Goal: Task Accomplishment & Management: Complete application form

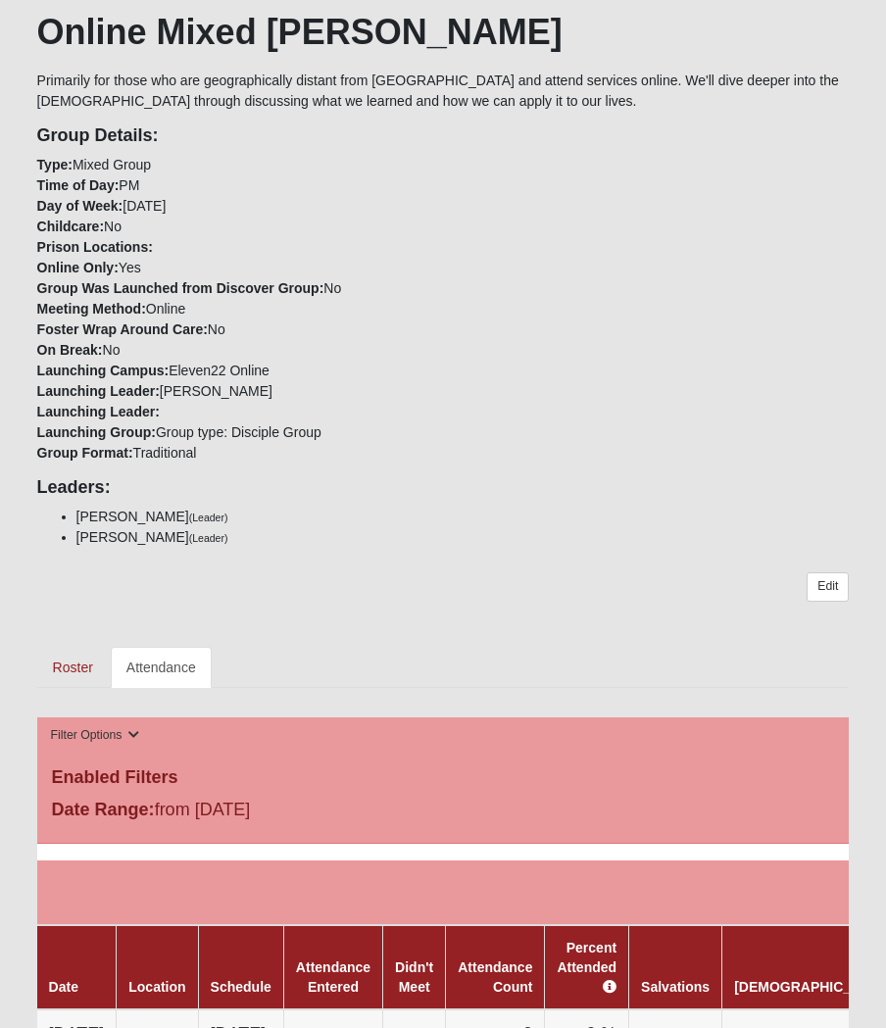
scroll to position [181, 0]
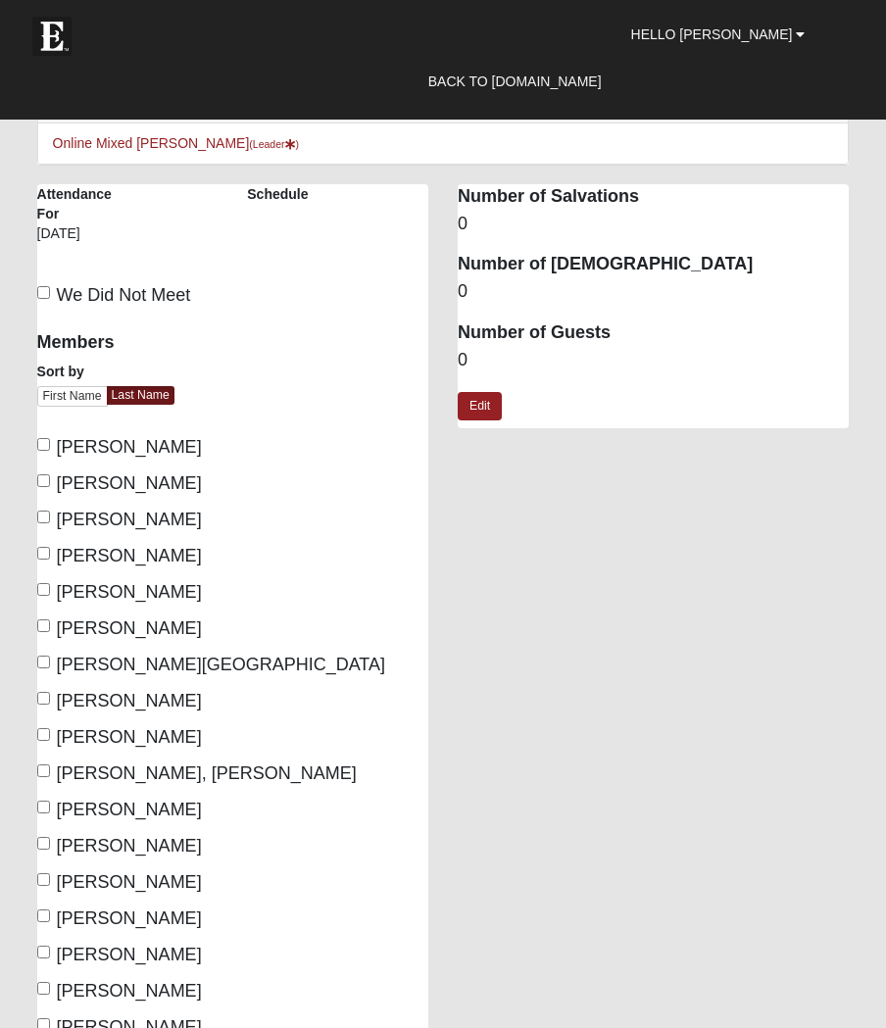
click at [54, 546] on label "Coker, Teresa" at bounding box center [119, 556] width 165 height 26
click at [50, 547] on input "Coker, Teresa" at bounding box center [43, 553] width 13 height 13
checkbox input "true"
click at [50, 583] on input "Coker, Travis" at bounding box center [43, 589] width 13 height 13
checkbox input "true"
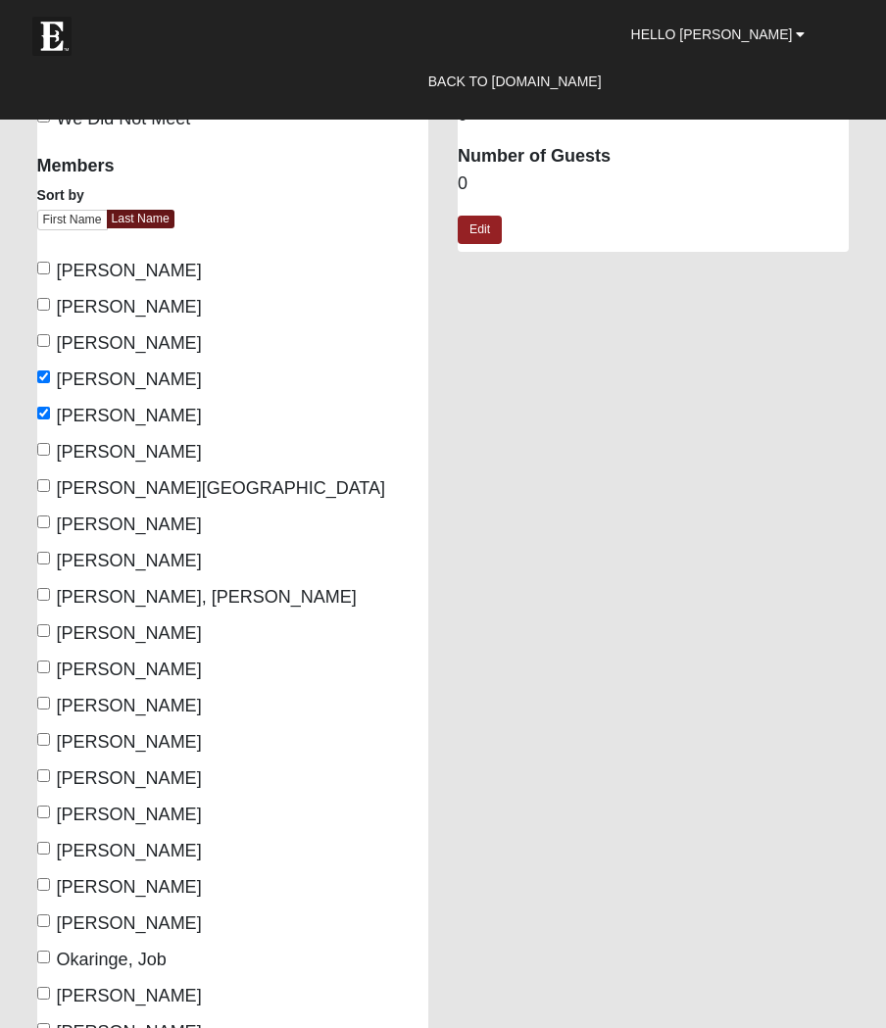
scroll to position [180, 0]
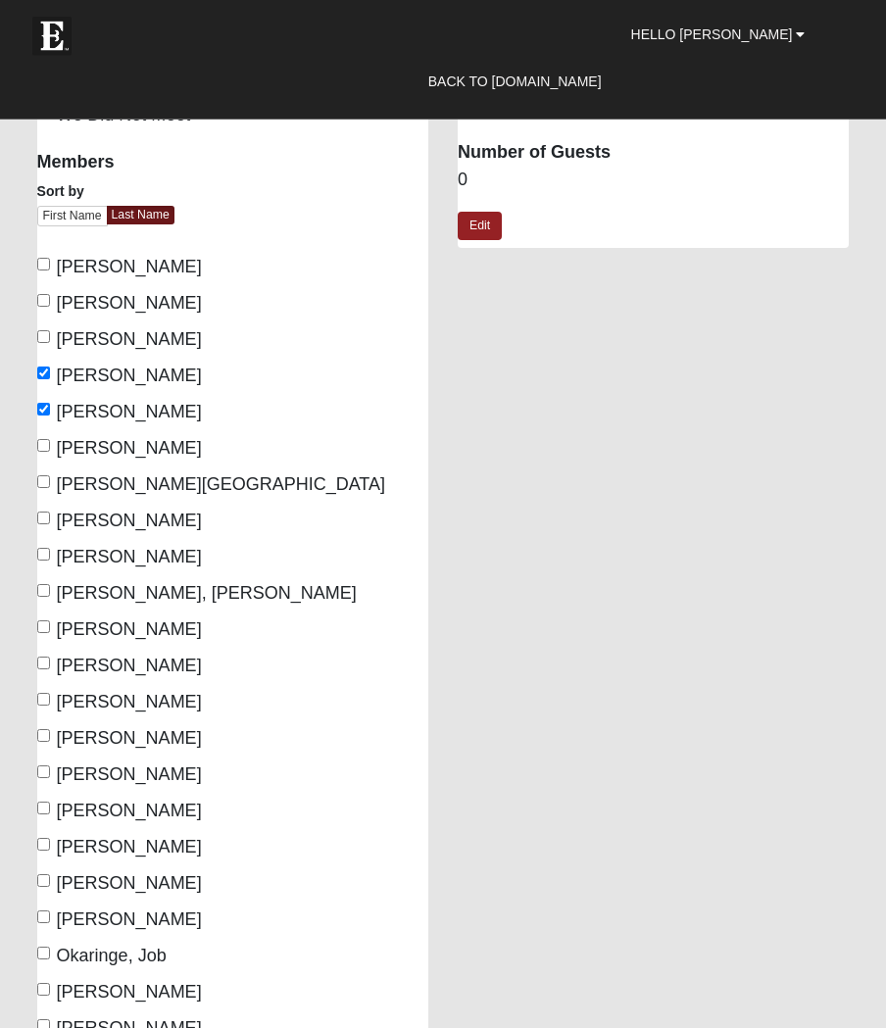
click at [57, 655] on span "Koogle, Tracie" at bounding box center [129, 665] width 145 height 20
click at [50, 656] on input "Koogle, Tracie" at bounding box center [43, 662] width 13 height 13
checkbox input "true"
click at [57, 692] on span "Logan, David" at bounding box center [129, 702] width 145 height 20
click at [50, 693] on input "Logan, David" at bounding box center [43, 699] width 13 height 13
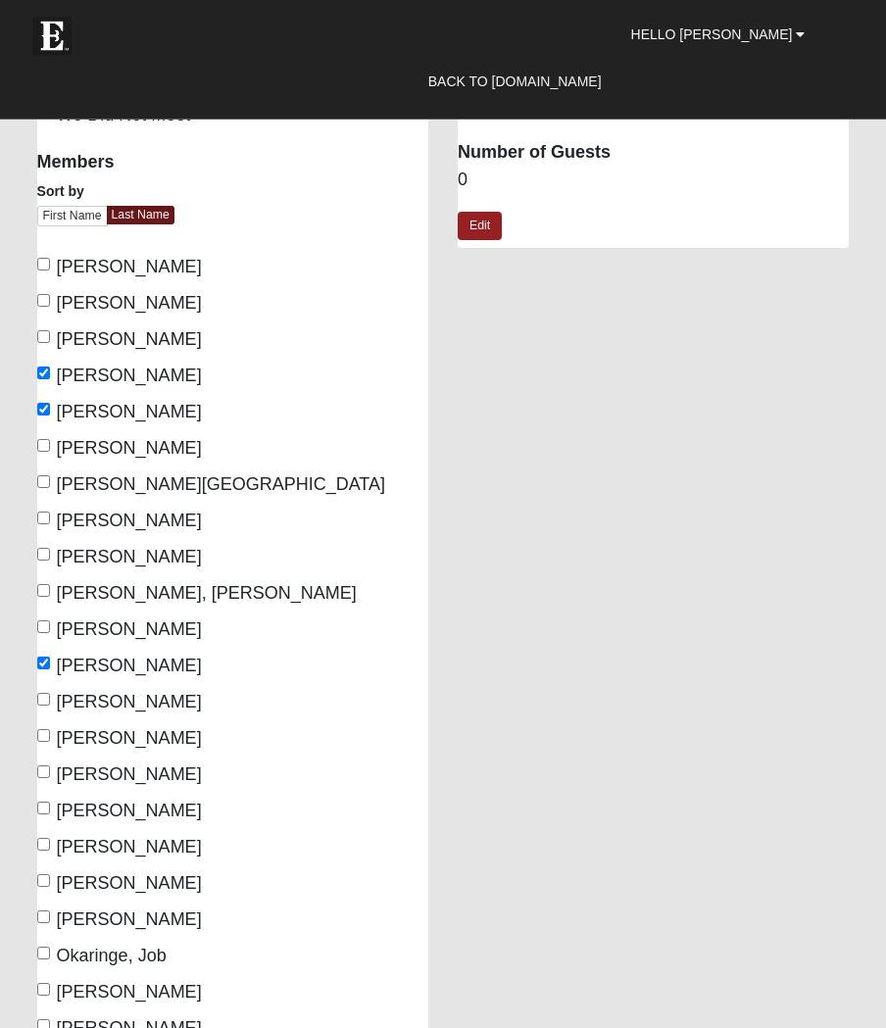
checkbox input "true"
click at [54, 728] on label "Logan, Peggy" at bounding box center [119, 738] width 165 height 26
click at [50, 729] on input "Logan, Peggy" at bounding box center [43, 735] width 13 height 13
checkbox input "true"
click at [50, 838] on input "Montalvo, Louisa" at bounding box center [43, 844] width 13 height 13
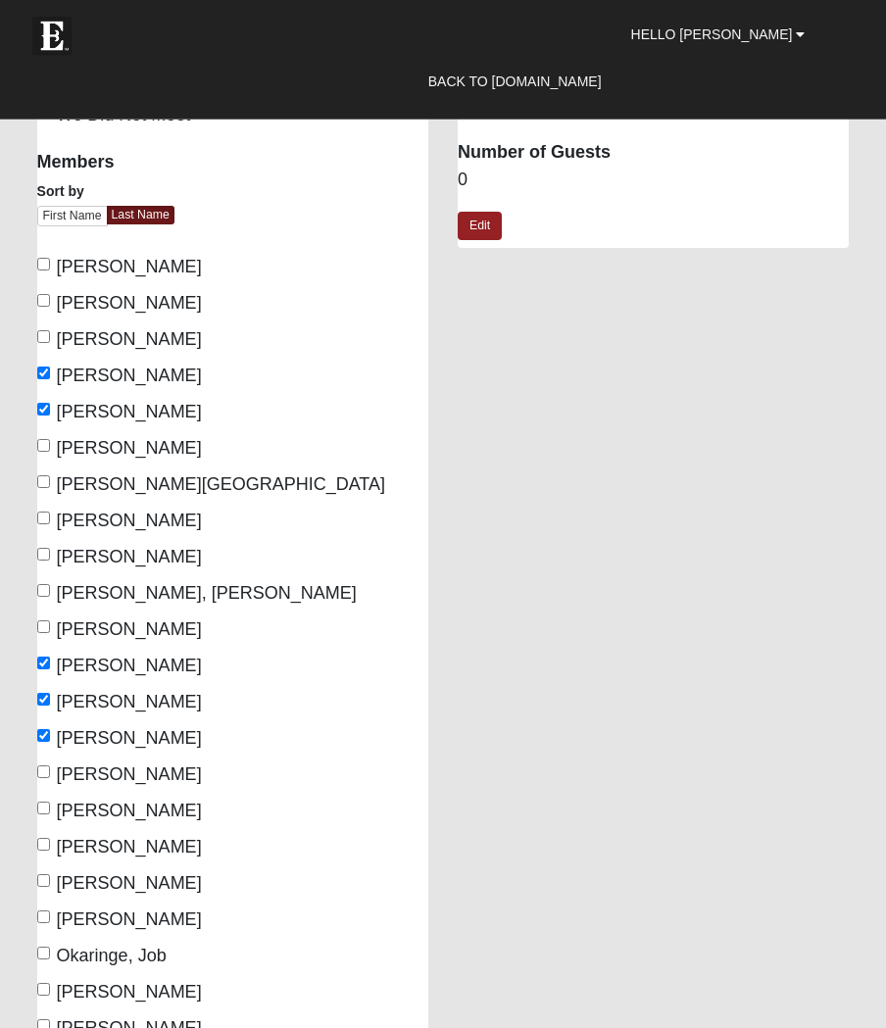
checkbox input "true"
click at [63, 873] on span "Moody, Elijah" at bounding box center [129, 883] width 145 height 20
click at [50, 874] on input "Moody, Elijah" at bounding box center [43, 880] width 13 height 13
checkbox input "true"
click at [46, 983] on input "Shindoll, Scott" at bounding box center [43, 989] width 13 height 13
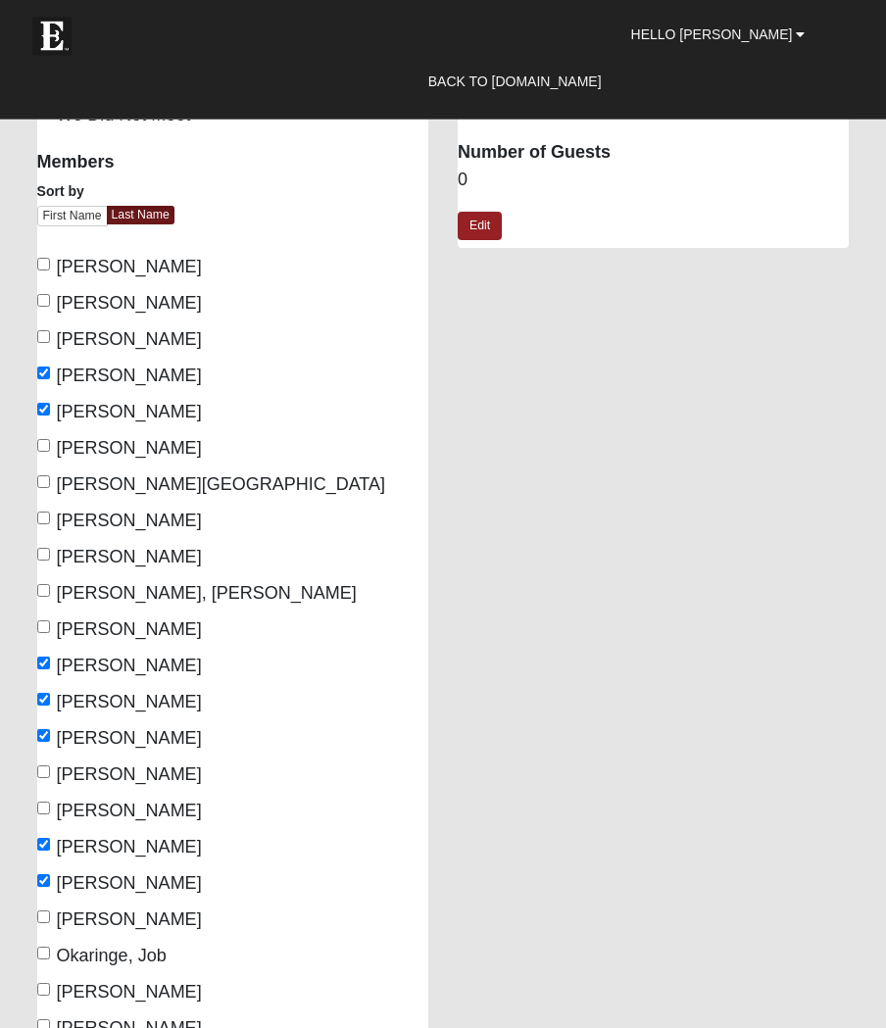
checkbox input "true"
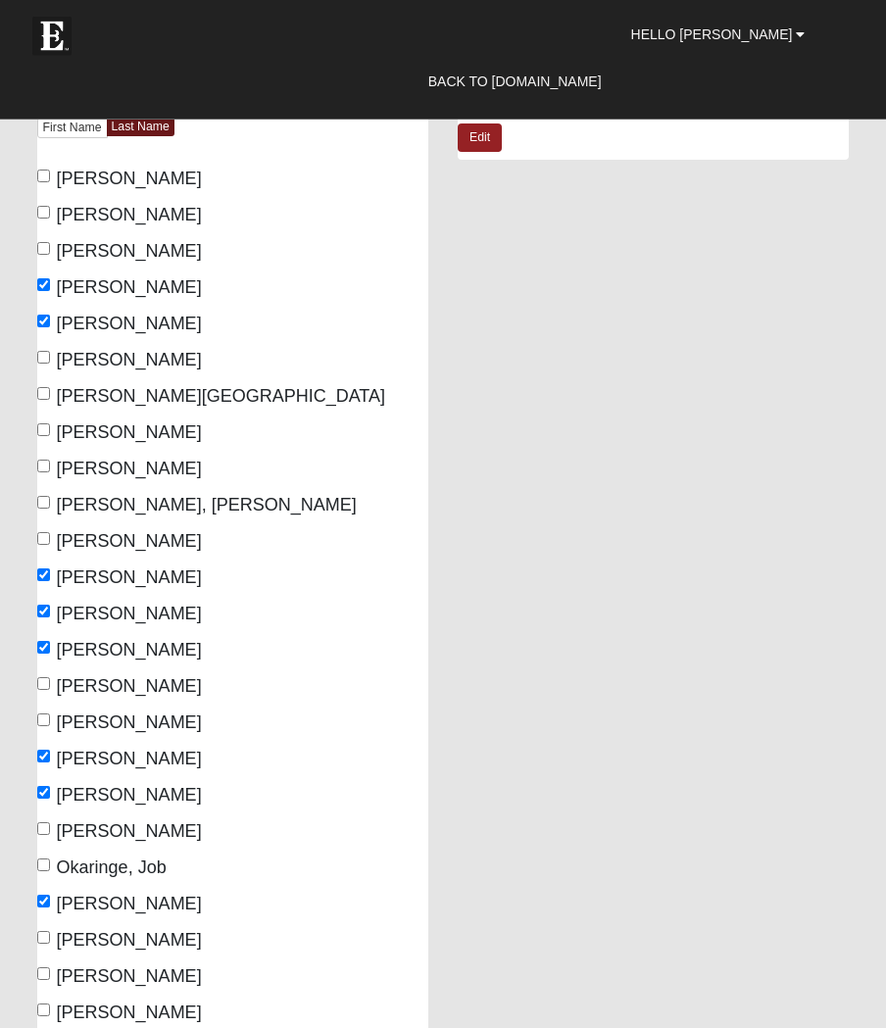
scroll to position [277, 0]
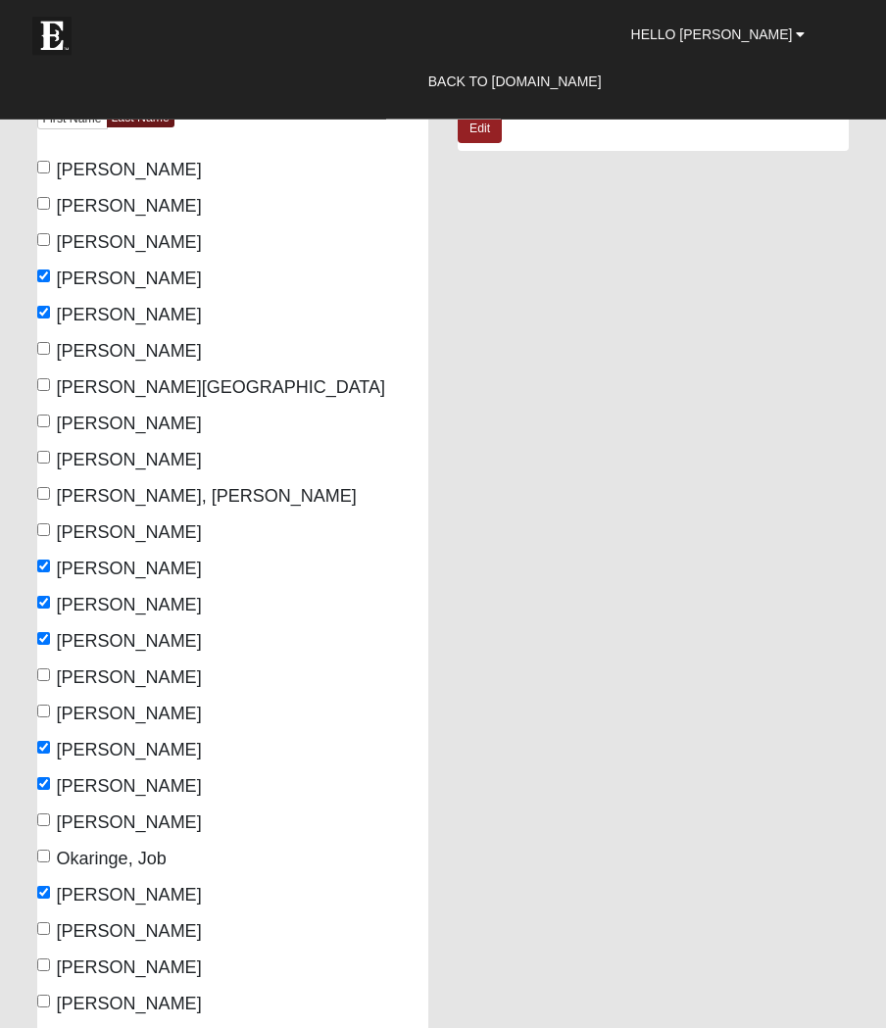
click at [50, 961] on input "Warnemunde, Brian" at bounding box center [43, 964] width 13 height 13
checkbox input "true"
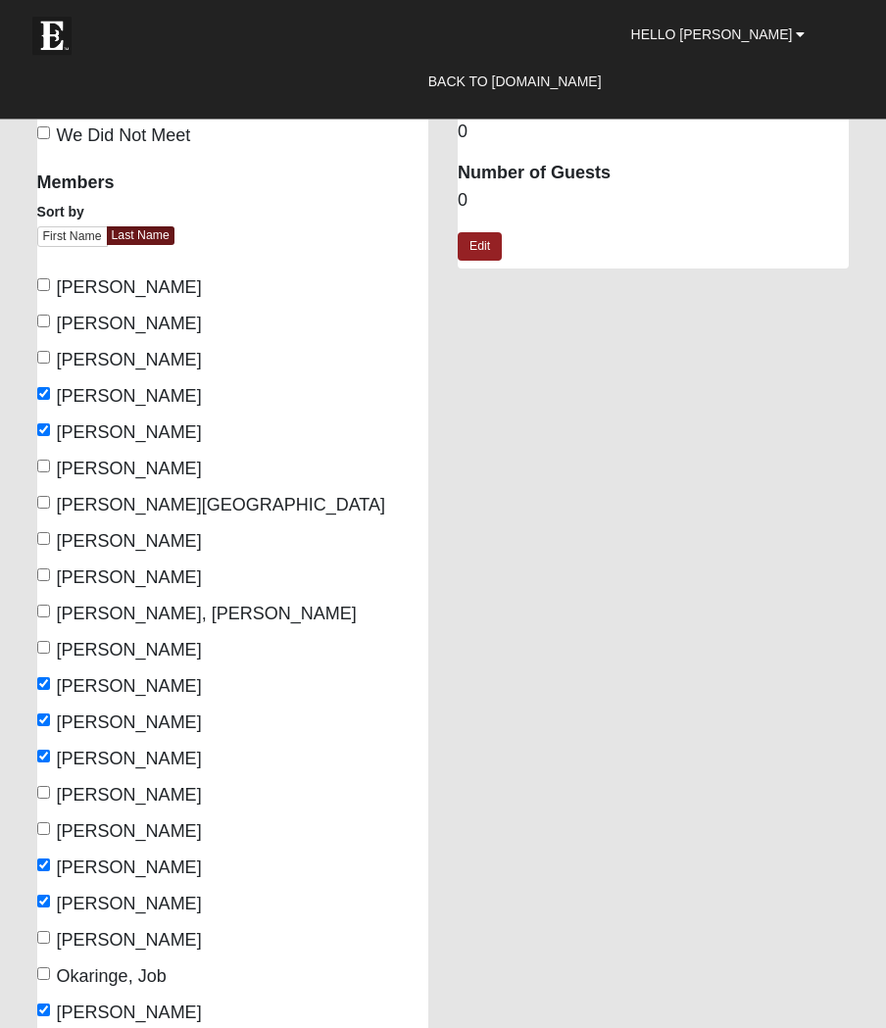
scroll to position [161, 0]
click at [47, 362] on input "Charles-Okezie, Chinyere" at bounding box center [43, 356] width 13 height 13
checkbox input "true"
